Goal: Navigation & Orientation: Find specific page/section

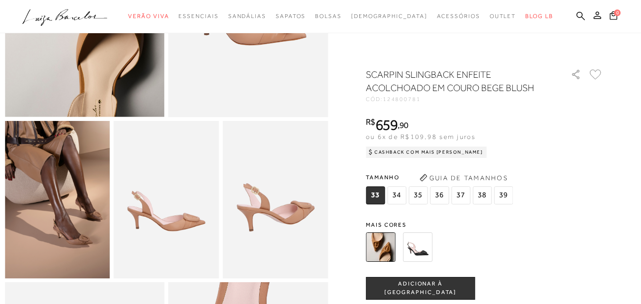
click at [421, 248] on img at bounding box center [417, 247] width 29 height 29
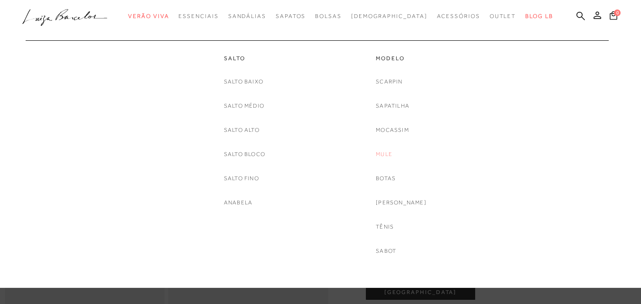
click at [393, 153] on link "Mule" at bounding box center [384, 155] width 17 height 10
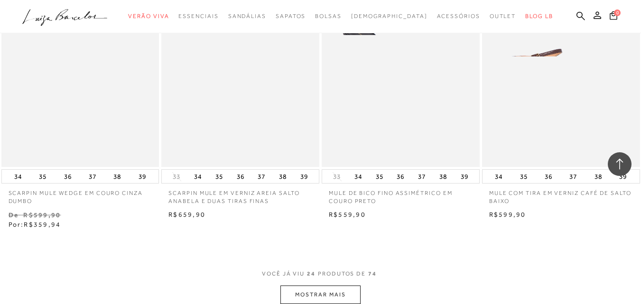
scroll to position [1756, 0]
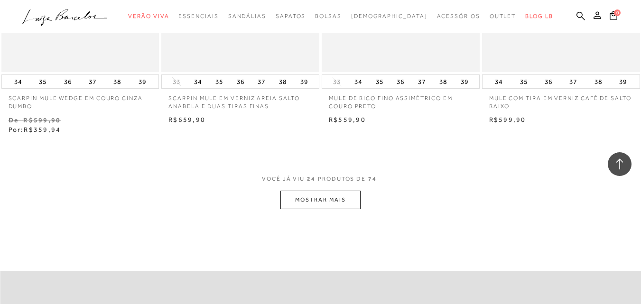
click at [301, 197] on button "MOSTRAR MAIS" at bounding box center [321, 200] width 80 height 19
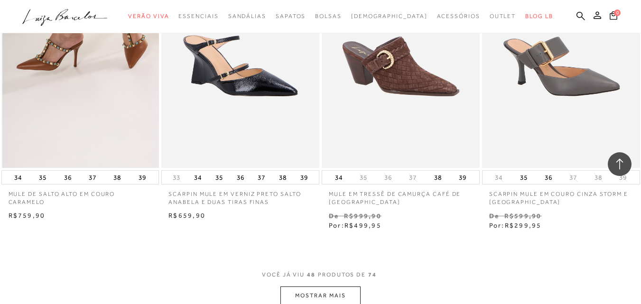
scroll to position [3655, 0]
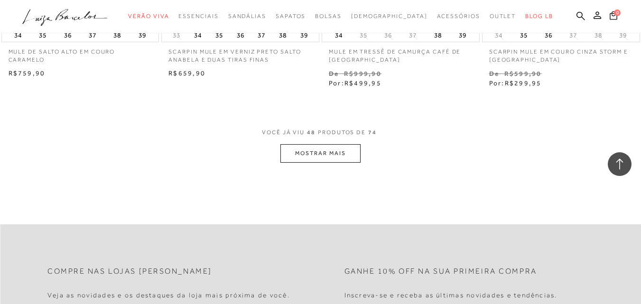
click at [291, 153] on button "MOSTRAR MAIS" at bounding box center [321, 153] width 80 height 19
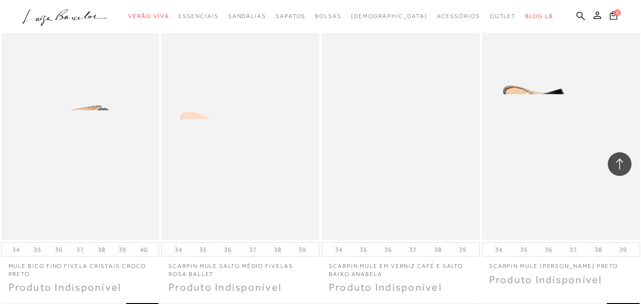
scroll to position [5221, 0]
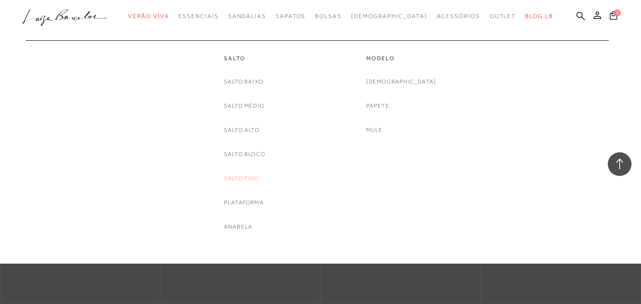
click at [238, 175] on link "Salto Fino" at bounding box center [241, 179] width 35 height 10
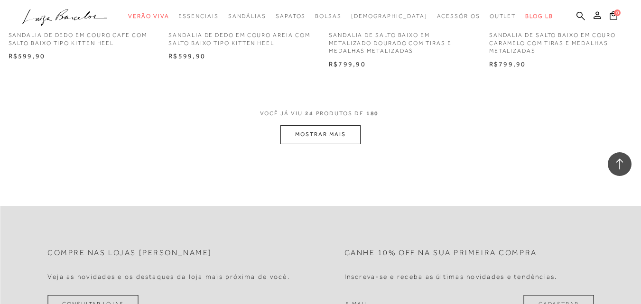
scroll to position [1899, 0]
